Goal: Task Accomplishment & Management: Complete application form

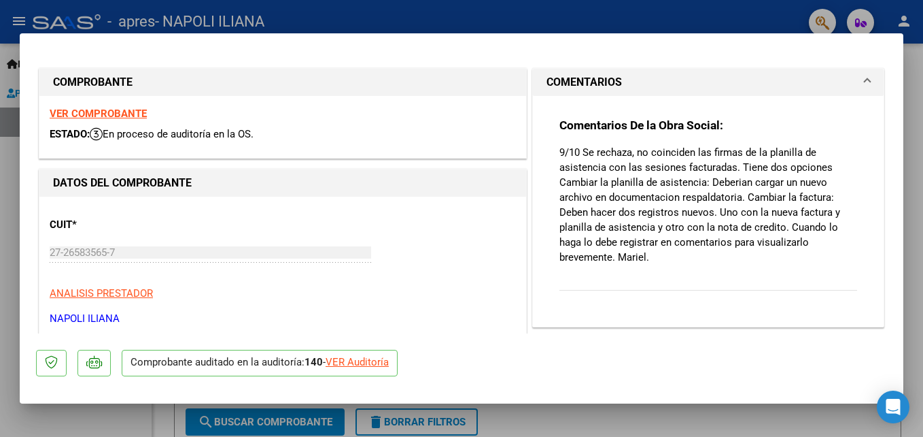
click at [369, 364] on div "VER Auditoría" at bounding box center [357, 362] width 63 height 16
type input "$ 0,00"
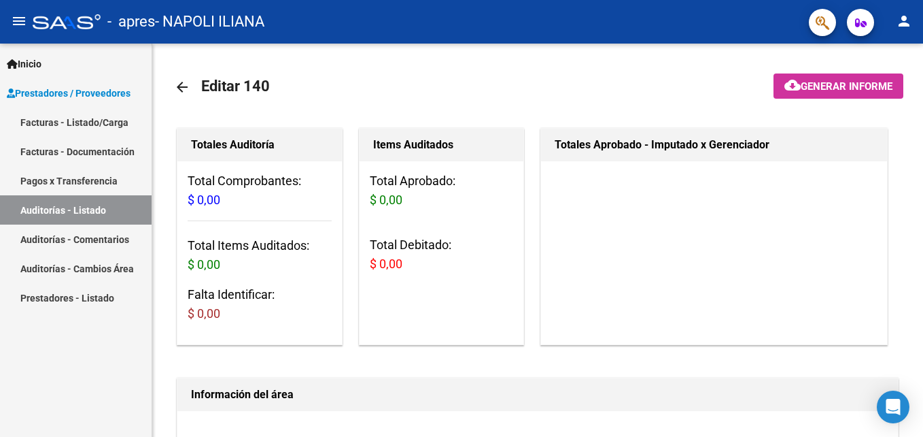
click at [92, 128] on link "Facturas - Listado/Carga" at bounding box center [76, 121] width 152 height 29
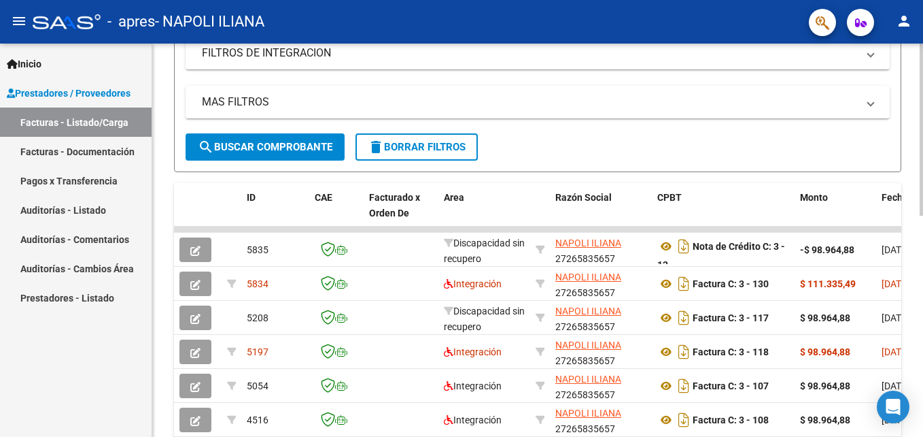
scroll to position [276, 0]
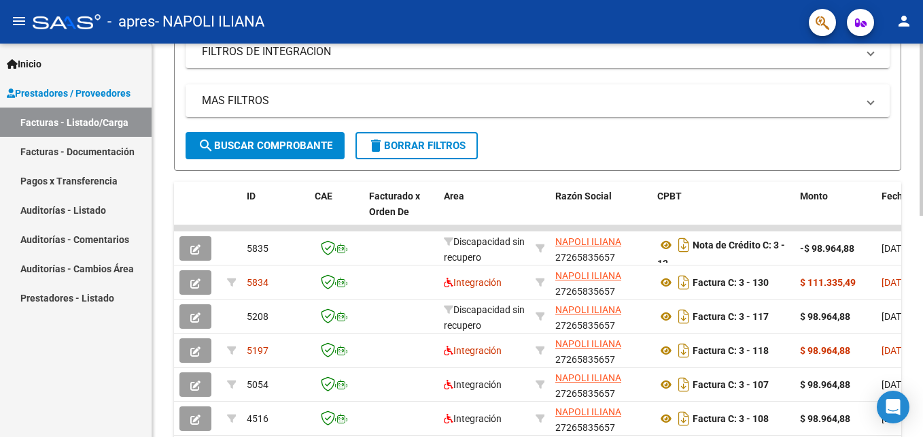
click at [915, 329] on div "Video tutorial PRESTADORES -> Listado de CPBTs Emitidos por Prestadores / Prove…" at bounding box center [539, 210] width 774 height 886
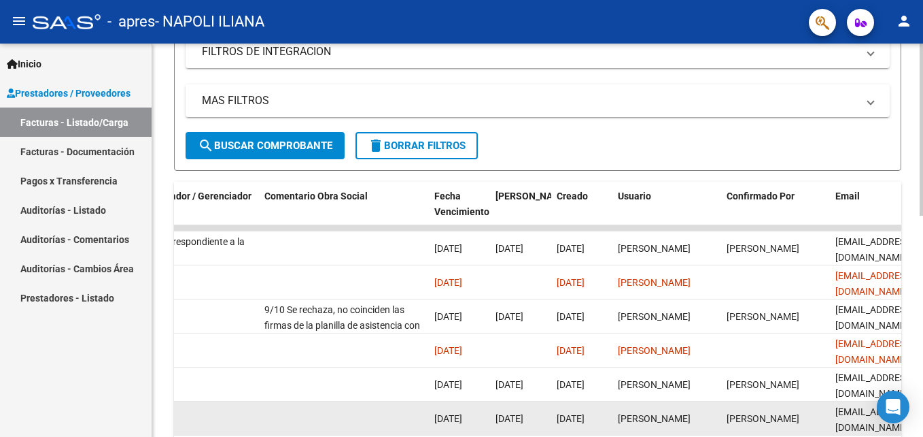
scroll to position [0, 2139]
